Goal: Find specific page/section: Find specific page/section

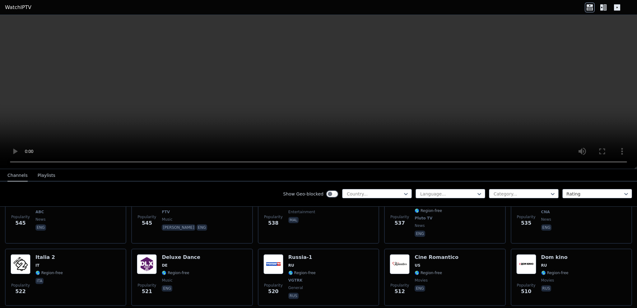
scroll to position [1735, 0]
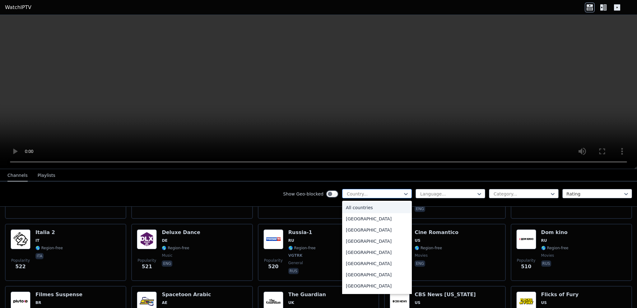
click at [373, 192] on div at bounding box center [374, 194] width 57 height 6
type input "*"
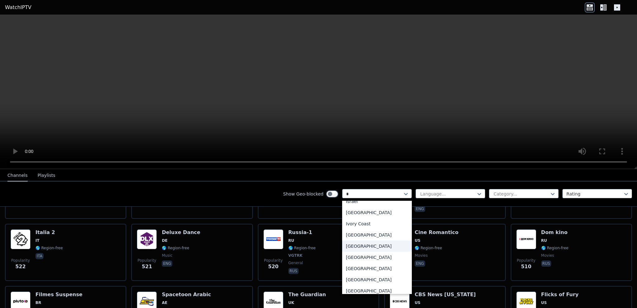
scroll to position [653, 0]
click at [352, 231] on div "[GEOGRAPHIC_DATA]" at bounding box center [377, 226] width 70 height 11
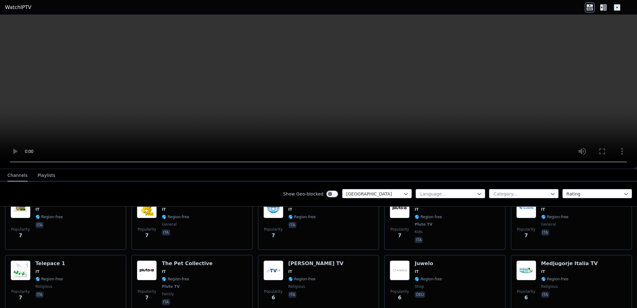
scroll to position [2809, 0]
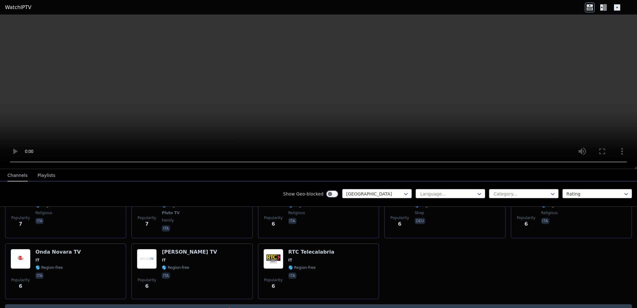
drag, startPoint x: 416, startPoint y: 234, endPoint x: 411, endPoint y: 233, distance: 4.9
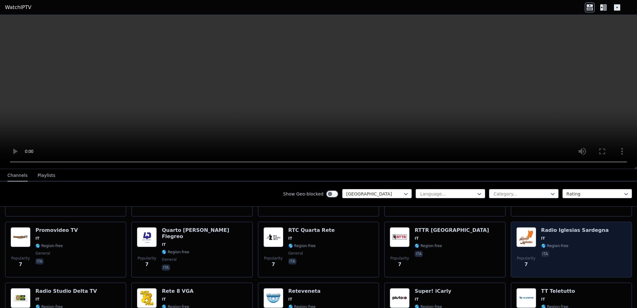
scroll to position [2592, 0]
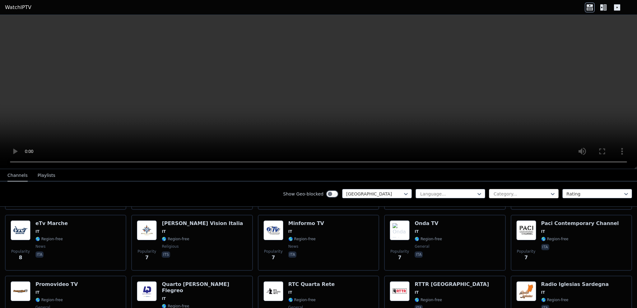
click at [518, 193] on div at bounding box center [521, 194] width 57 height 6
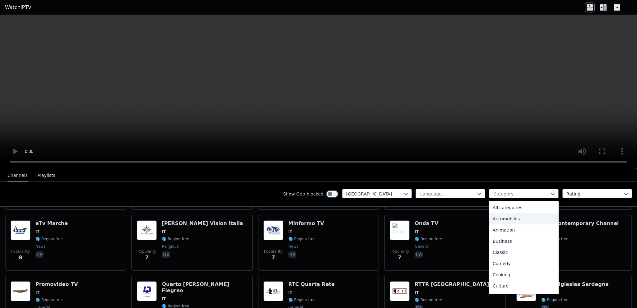
type input "*"
click at [506, 288] on div "Sports" at bounding box center [524, 290] width 70 height 11
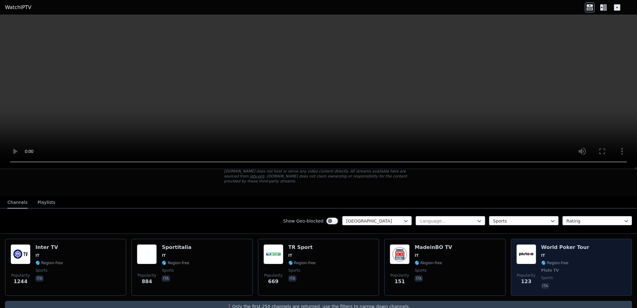
scroll to position [49, 0]
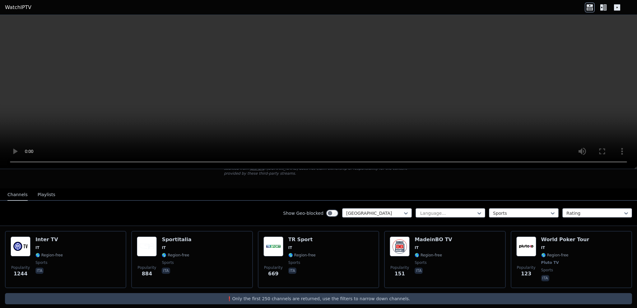
drag, startPoint x: 550, startPoint y: 215, endPoint x: 538, endPoint y: 219, distance: 12.1
